Goal: Transaction & Acquisition: Purchase product/service

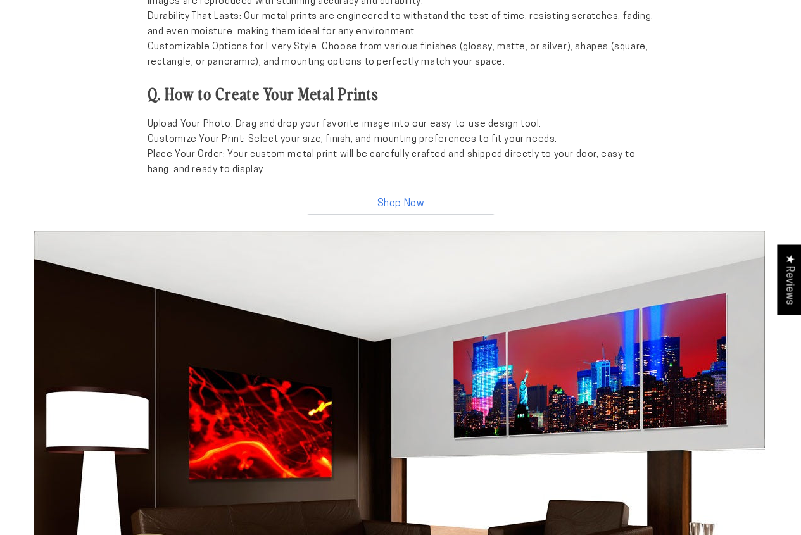
scroll to position [1435, 0]
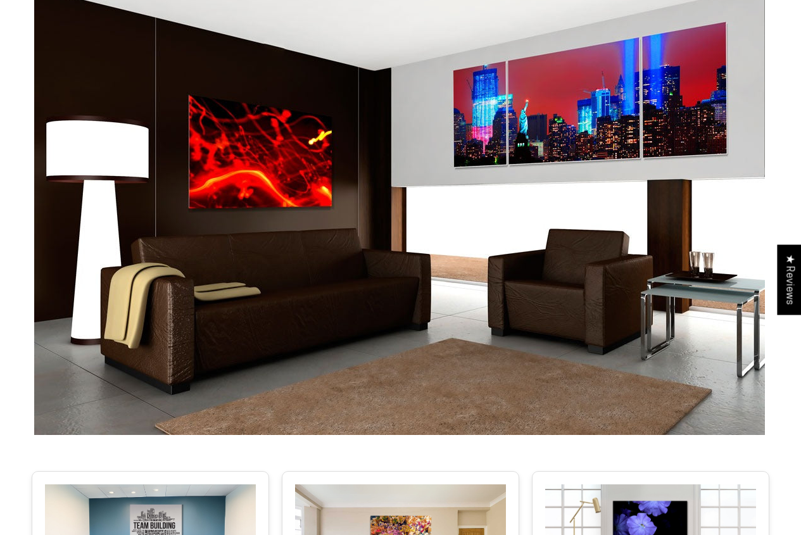
drag, startPoint x: 806, startPoint y: 69, endPoint x: 810, endPoint y: 408, distance: 339.5
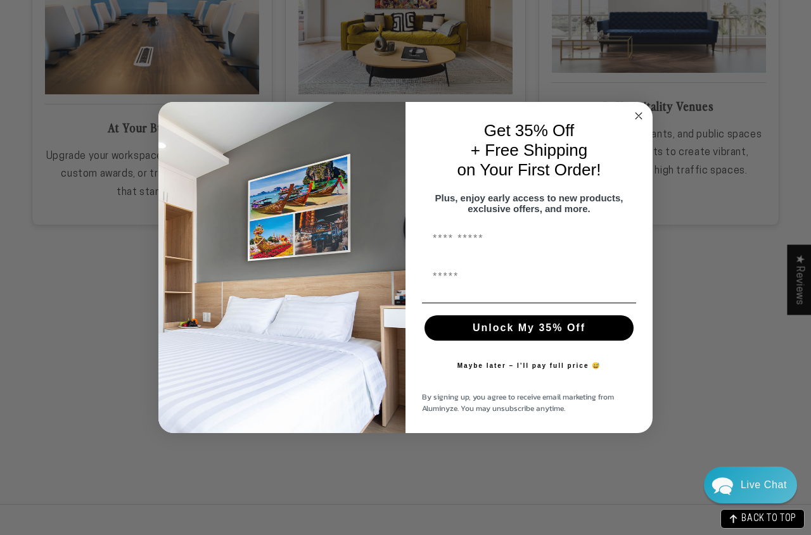
scroll to position [0, 0]
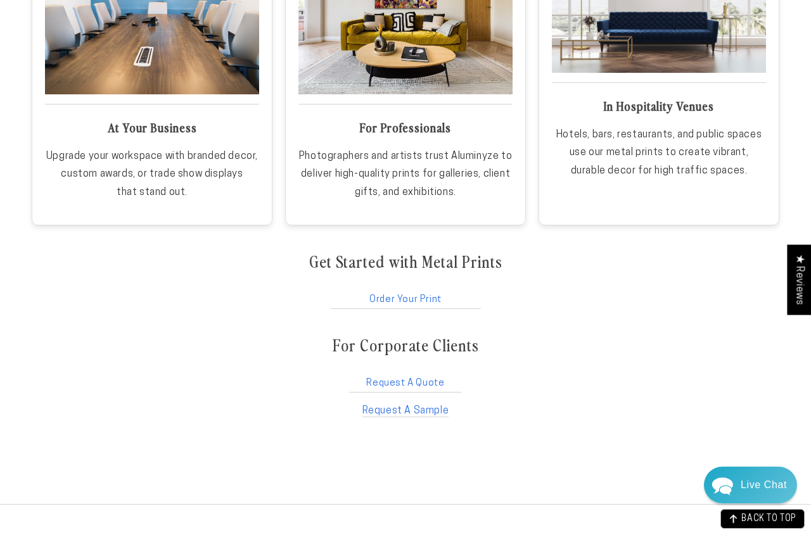
click at [63, 396] on div "Close dialog Get 35% Off + Free Shipping on Your First Order! Plus, enjoy early…" at bounding box center [405, 267] width 811 height 535
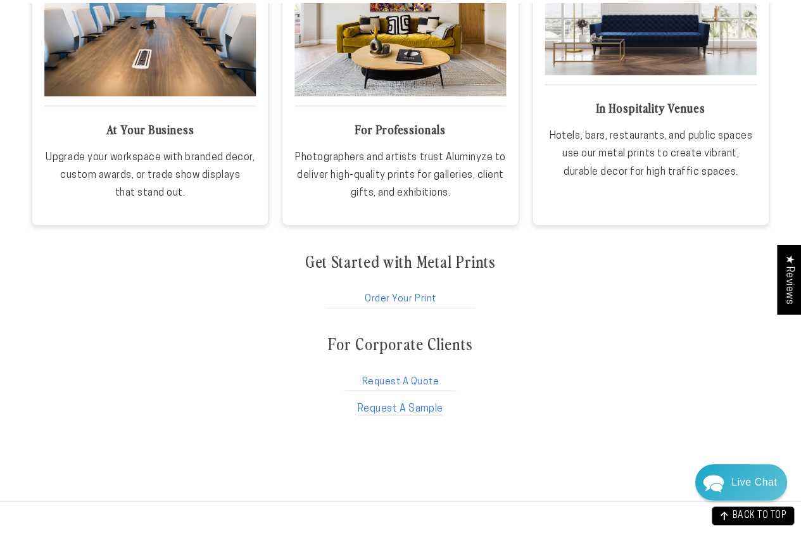
scroll to position [1989, 0]
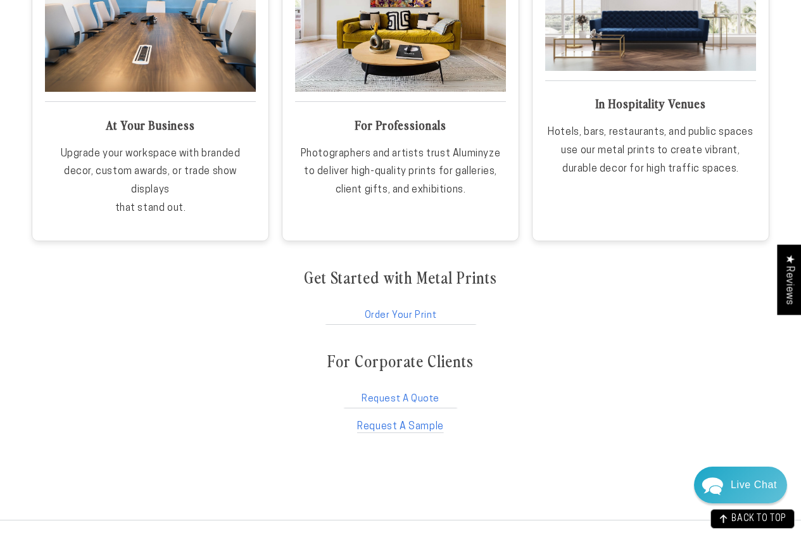
click at [381, 301] on link "Order Your Print" at bounding box center [401, 313] width 155 height 24
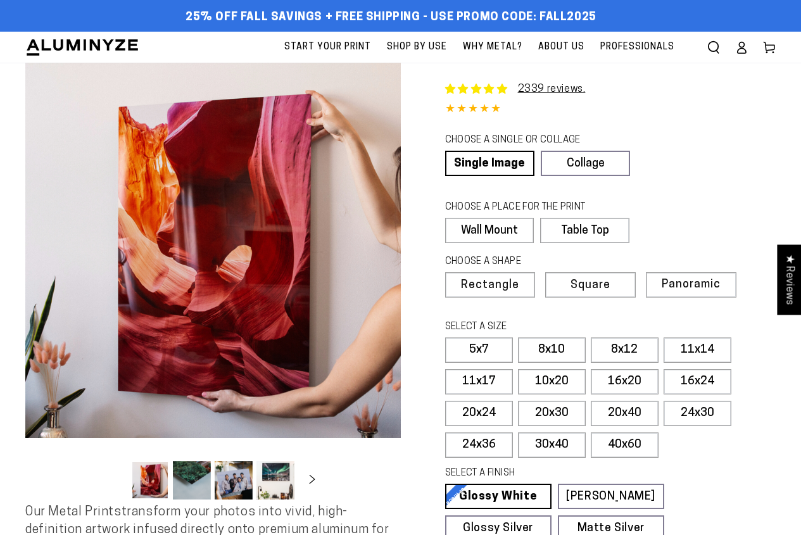
select select "**********"
click at [497, 229] on label "Wall Mount" at bounding box center [489, 230] width 89 height 25
click at [634, 355] on label "8x12" at bounding box center [625, 350] width 68 height 25
click at [534, 348] on label "8x10" at bounding box center [552, 350] width 68 height 25
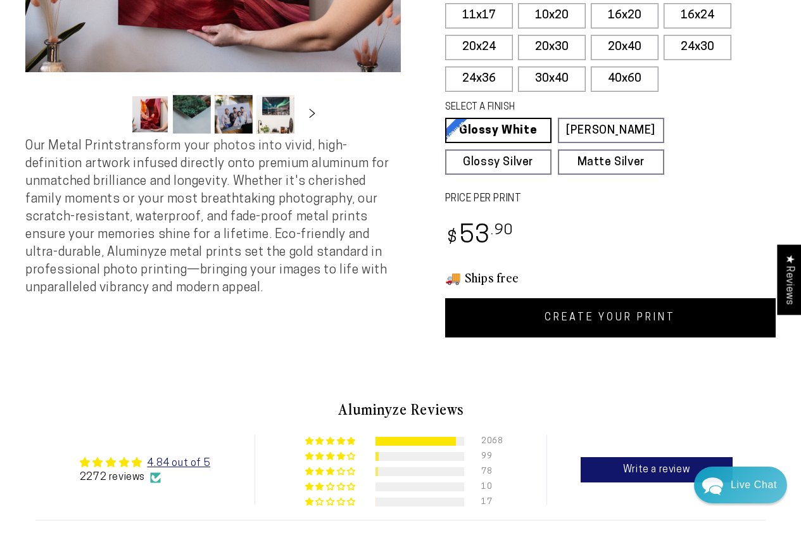
scroll to position [374, 0]
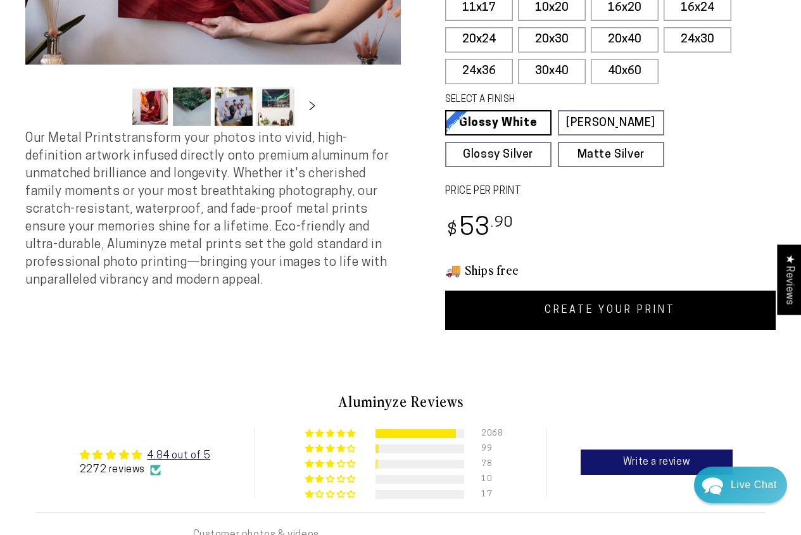
click at [629, 310] on link "CREATE YOUR PRINT" at bounding box center [610, 310] width 331 height 39
